Goal: Transaction & Acquisition: Obtain resource

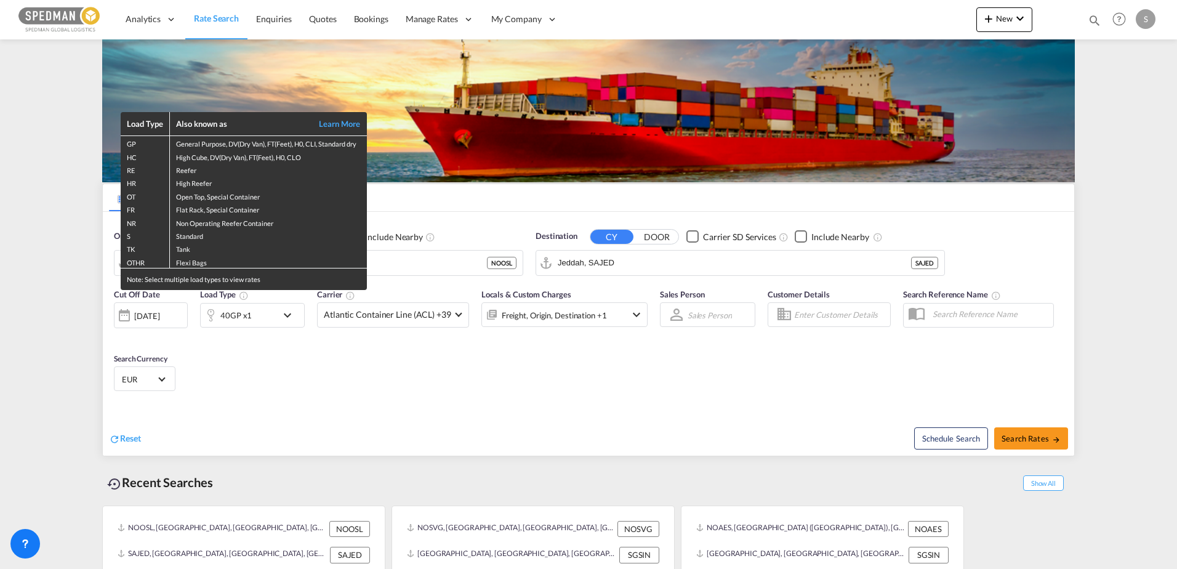
click at [394, 256] on div "Load Type Also known as Learn More GP General Purpose, DV(Dry Van), FT(Feet), H…" at bounding box center [588, 284] width 1177 height 569
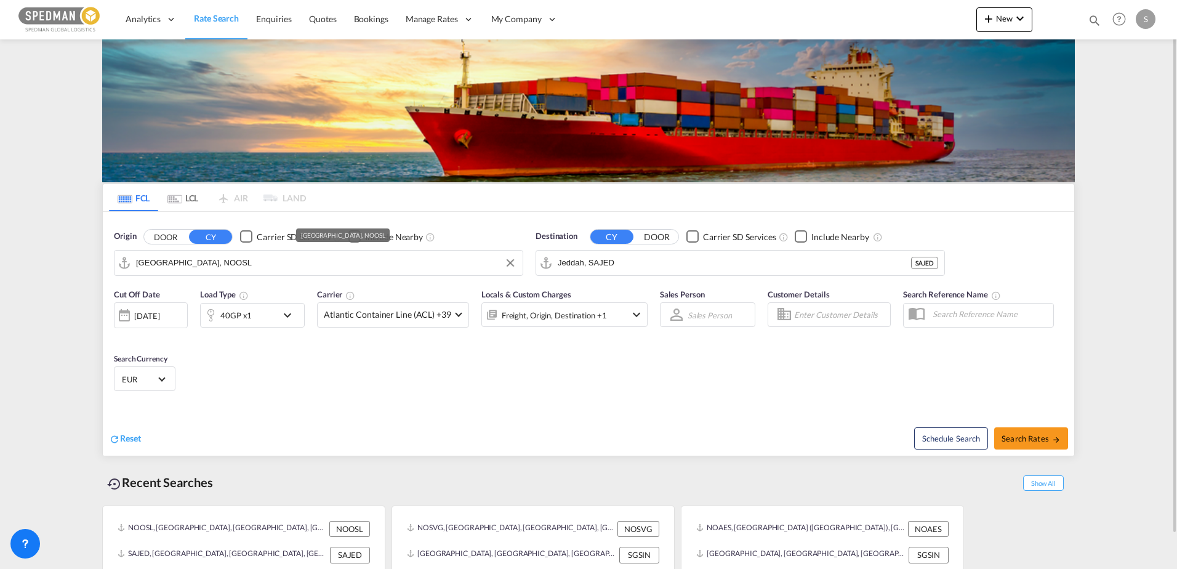
click at [393, 276] on md-autocomplete-wrap "[GEOGRAPHIC_DATA], NOOSL" at bounding box center [326, 266] width 381 height 25
click at [388, 268] on input "[GEOGRAPHIC_DATA], NOOSL" at bounding box center [326, 263] width 381 height 18
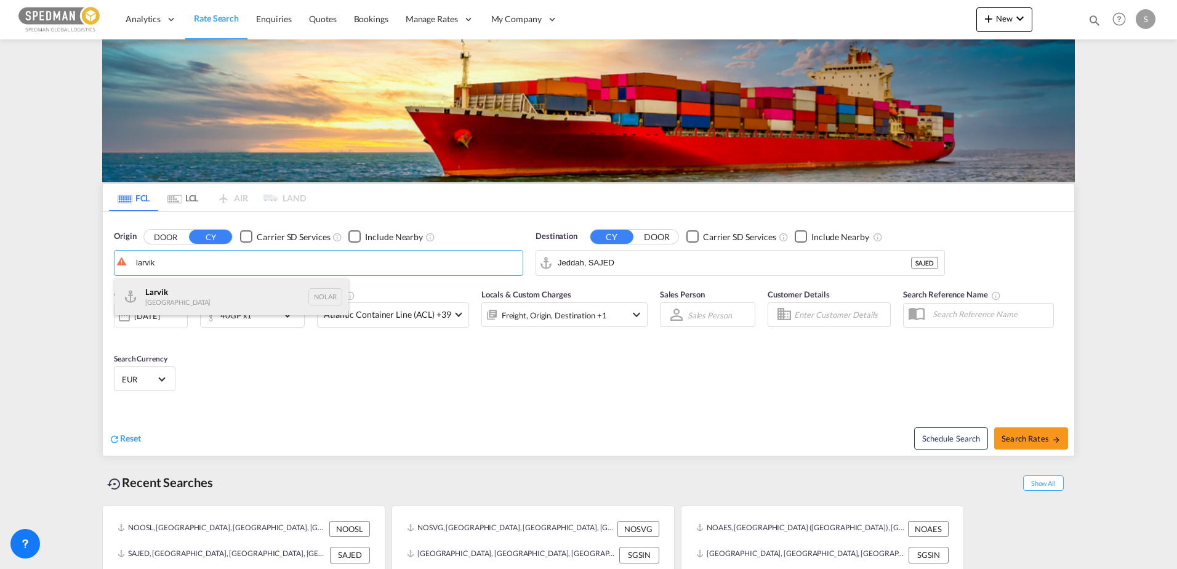
click at [189, 303] on div "Larvik Norway NOLAR" at bounding box center [232, 296] width 234 height 37
type input "Larvik, NOLAR"
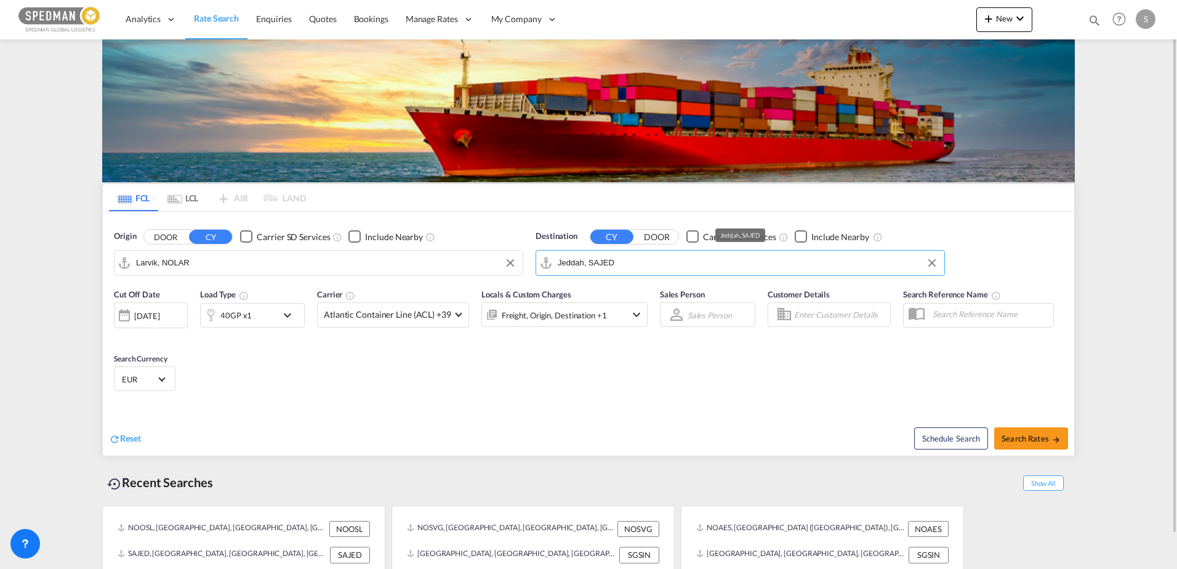
click at [693, 254] on input "Jeddah, SAJED" at bounding box center [748, 263] width 381 height 18
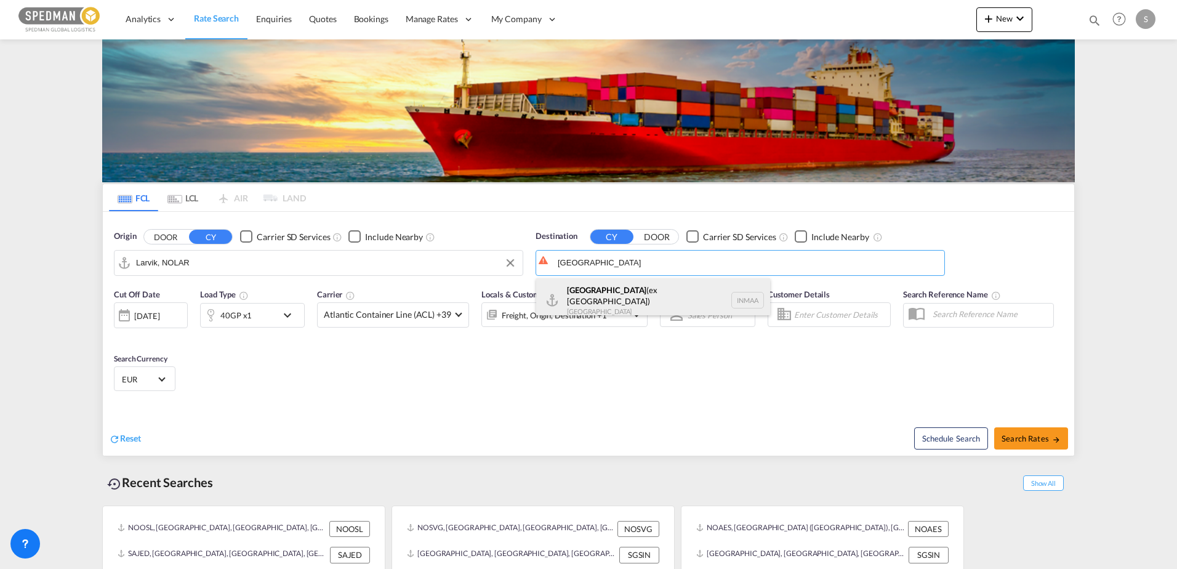
click at [638, 297] on div "[GEOGRAPHIC_DATA] (ex [GEOGRAPHIC_DATA]) [GEOGRAPHIC_DATA] [GEOGRAPHIC_DATA]" at bounding box center [653, 300] width 234 height 44
type input "[GEOGRAPHIC_DATA] (ex [GEOGRAPHIC_DATA]), INMAA"
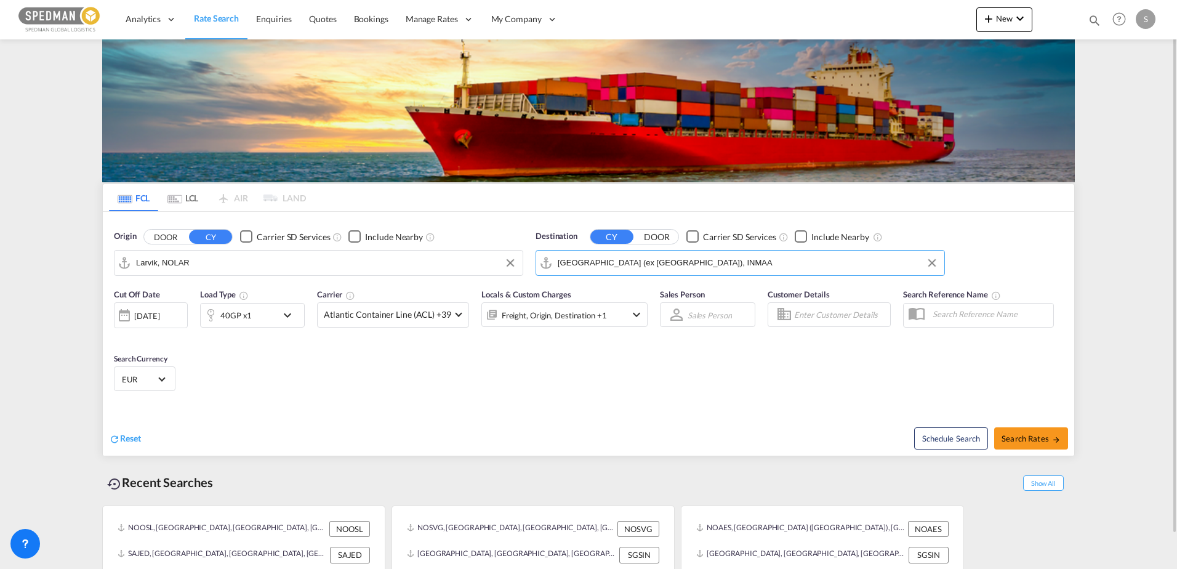
click at [264, 315] on div "40GP x1" at bounding box center [239, 315] width 76 height 25
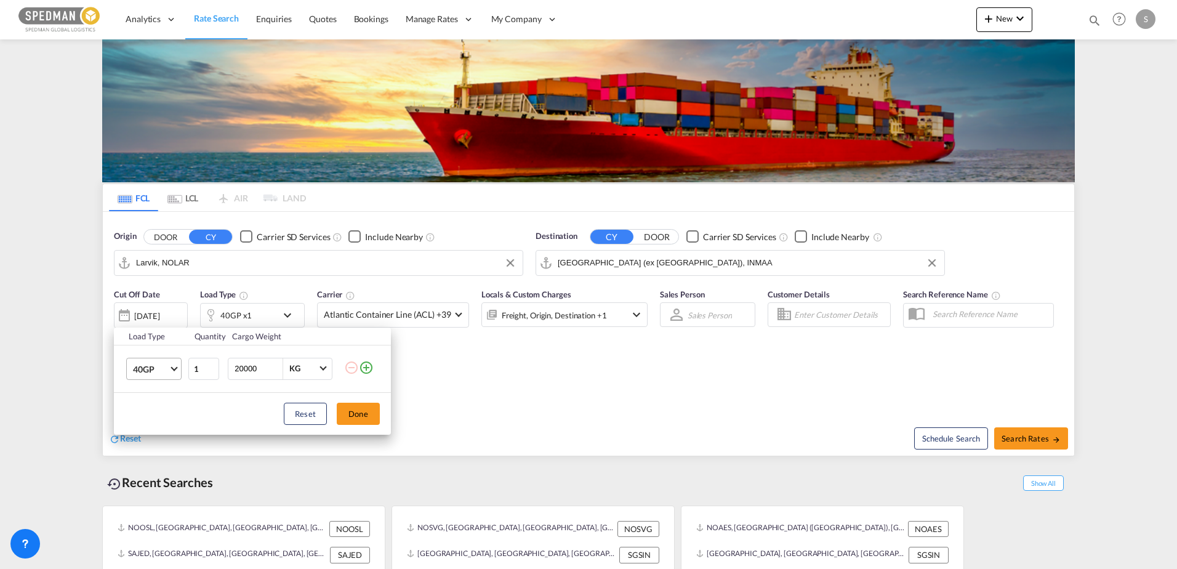
click at [154, 371] on span "40GP" at bounding box center [151, 369] width 36 height 12
click at [161, 337] on md-option "20GP" at bounding box center [165, 340] width 84 height 30
click at [361, 411] on button "Done" at bounding box center [358, 414] width 43 height 22
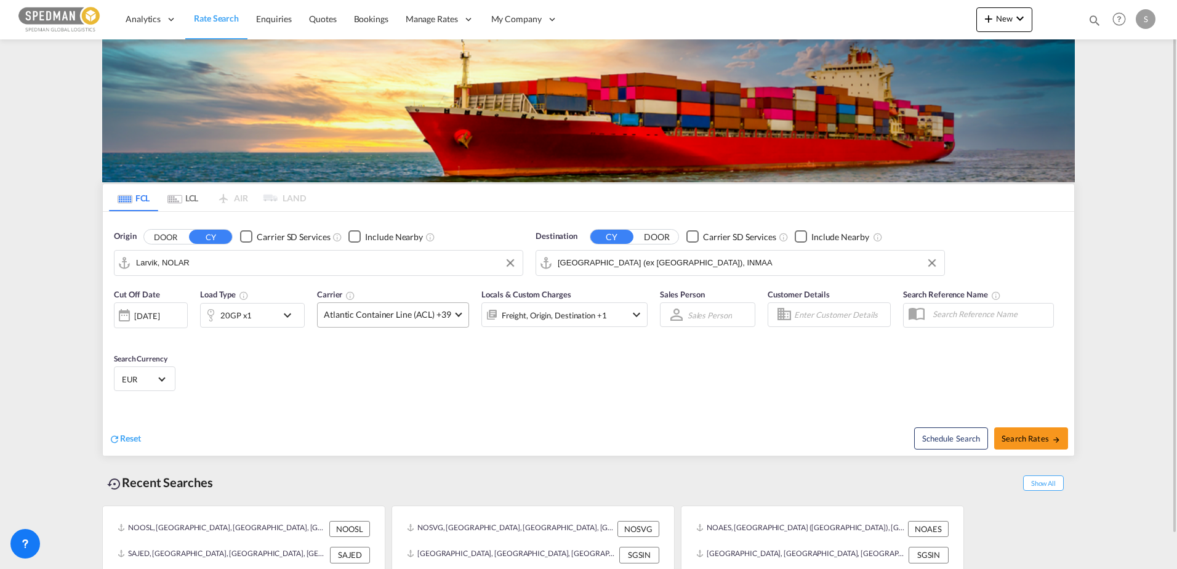
click at [384, 310] on span "Atlantic Container Line (ACL) +39" at bounding box center [387, 315] width 127 height 12
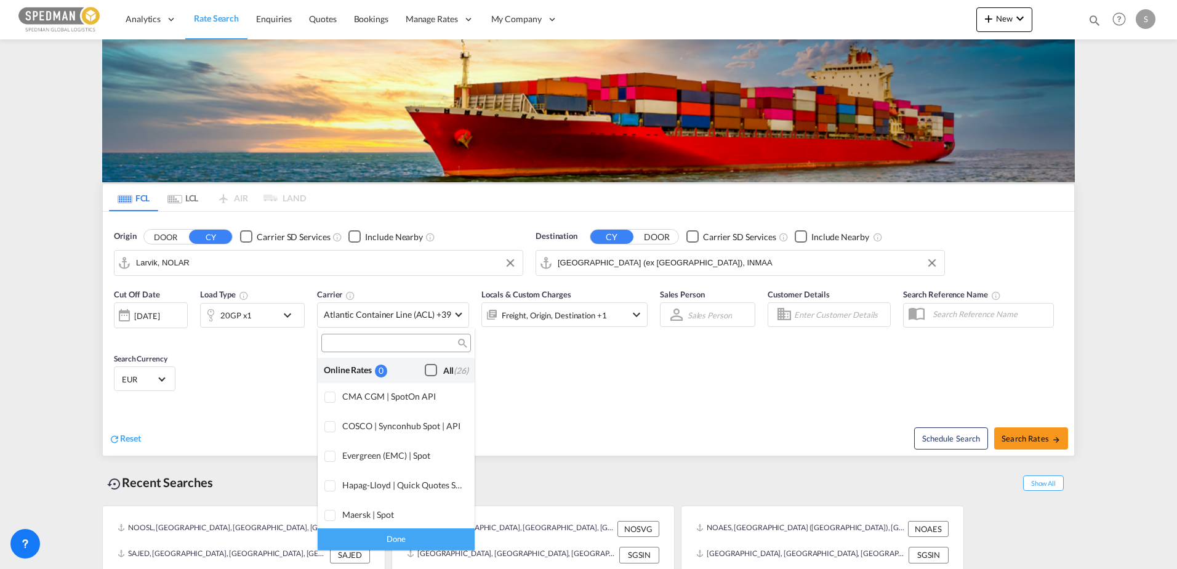
click at [425, 370] on div "Checkbox No Ink" at bounding box center [431, 370] width 12 height 12
click at [362, 531] on div "Done" at bounding box center [396, 539] width 157 height 22
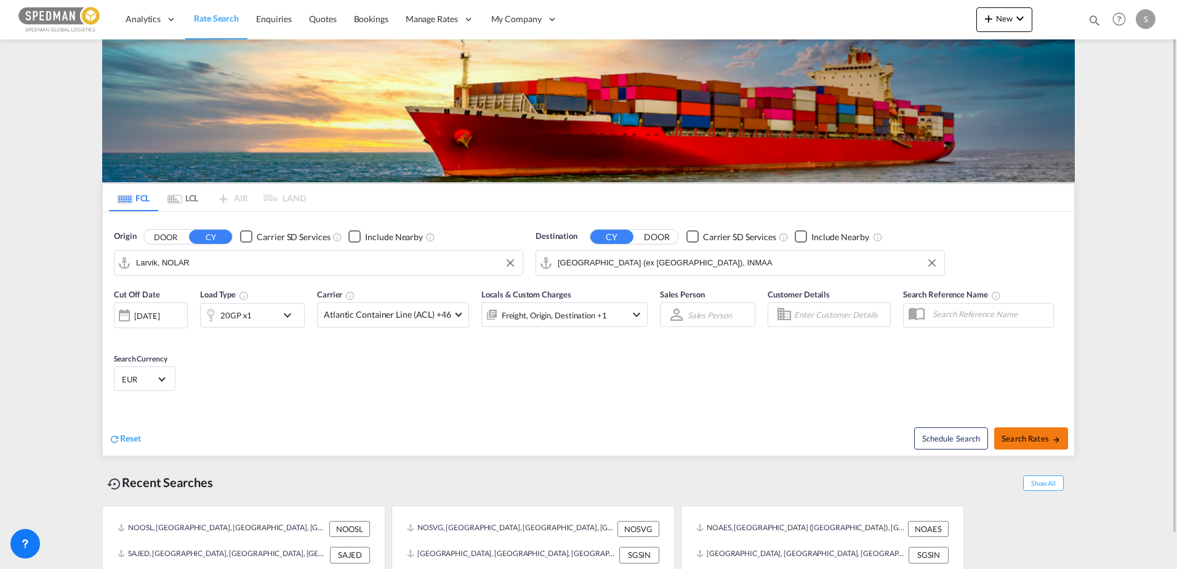
click at [1020, 434] on span "Search Rates" at bounding box center [1031, 439] width 59 height 10
type input "NOLAR to INMAA / [DATE]"
